Goal: Check status: Check status

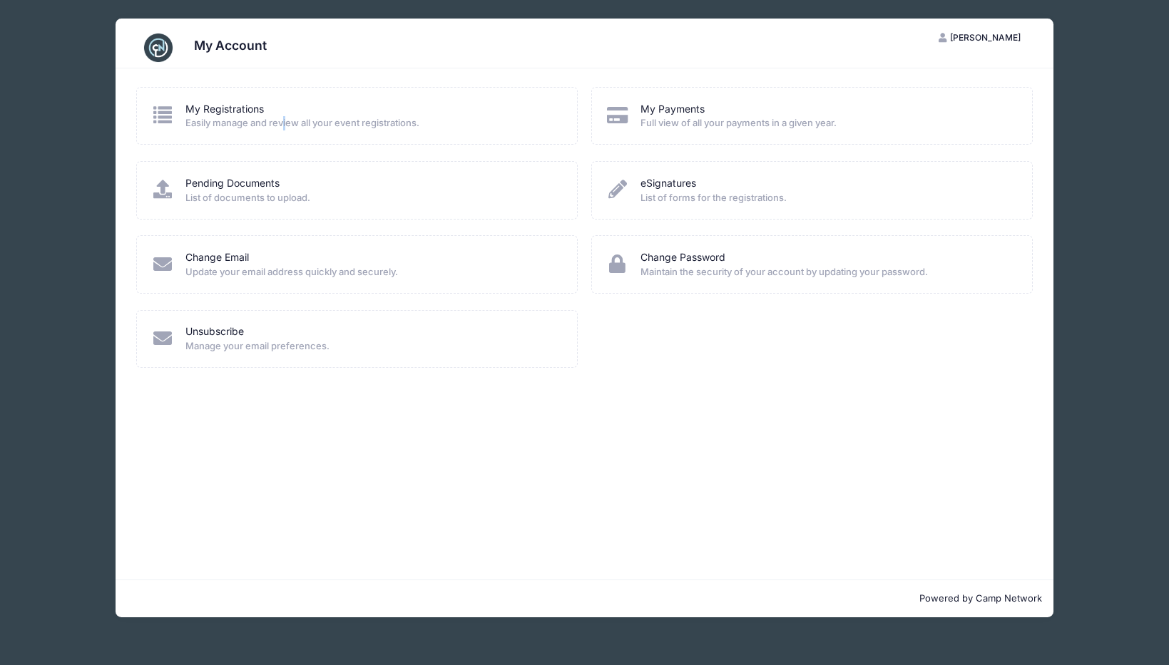
click at [287, 119] on span "Easily manage and review all your event registrations." at bounding box center [371, 123] width 373 height 14
click at [206, 105] on link "My Registrations" at bounding box center [224, 109] width 78 height 15
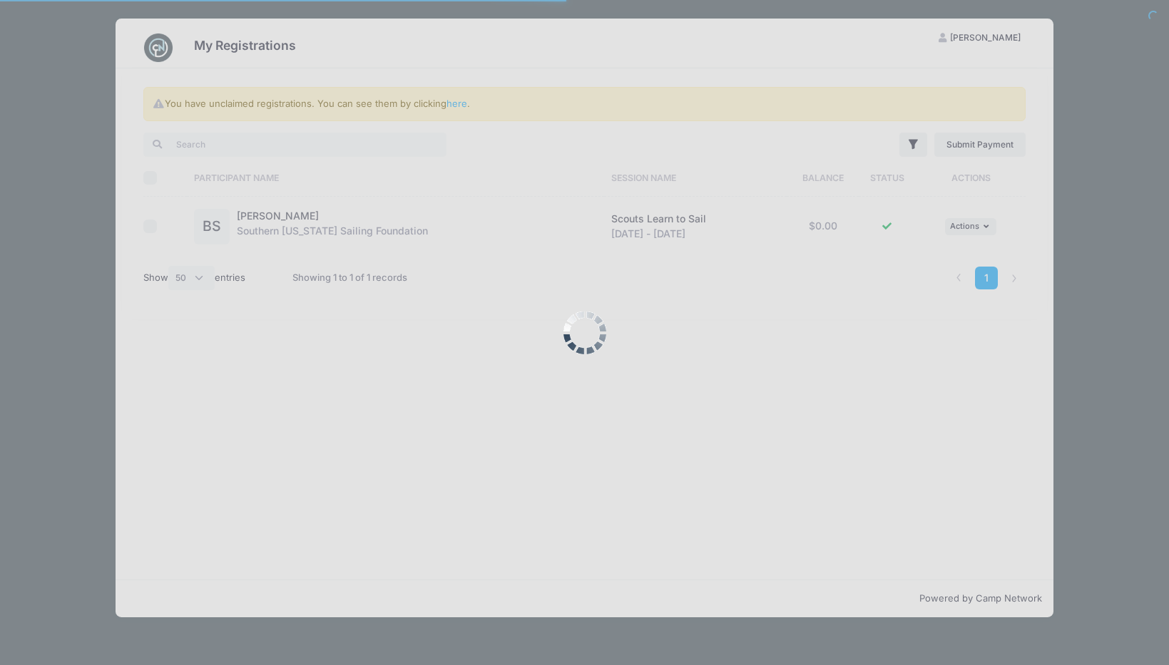
select select "50"
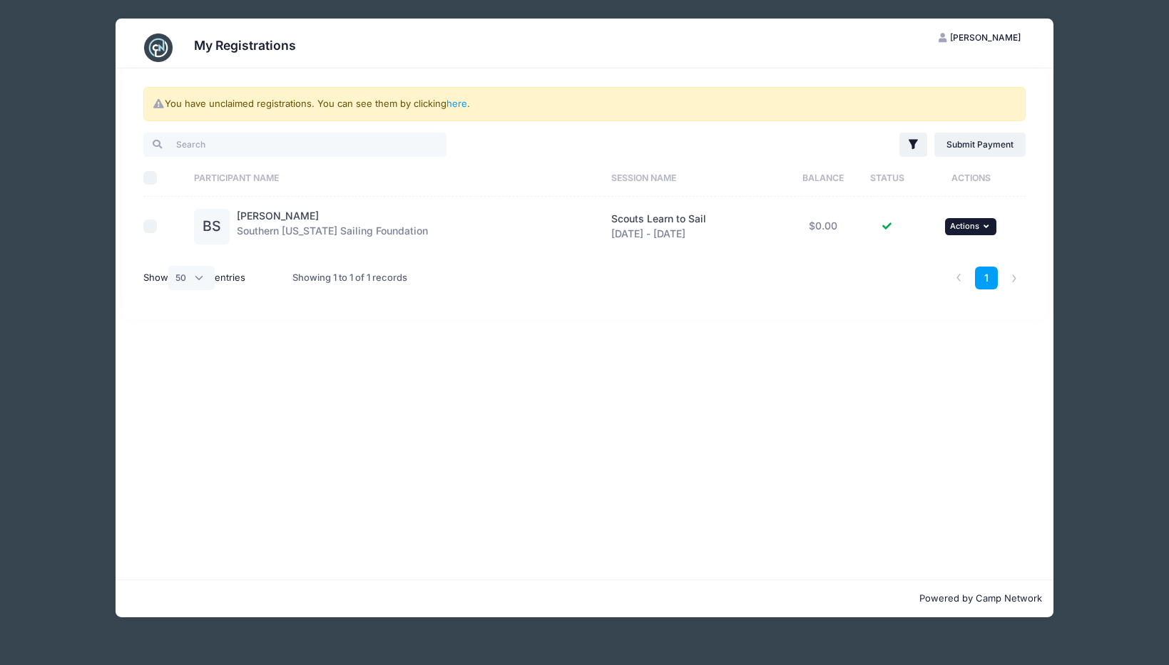
click at [969, 226] on span "Actions" at bounding box center [964, 226] width 29 height 10
click at [927, 261] on link "View Registration" at bounding box center [924, 258] width 129 height 27
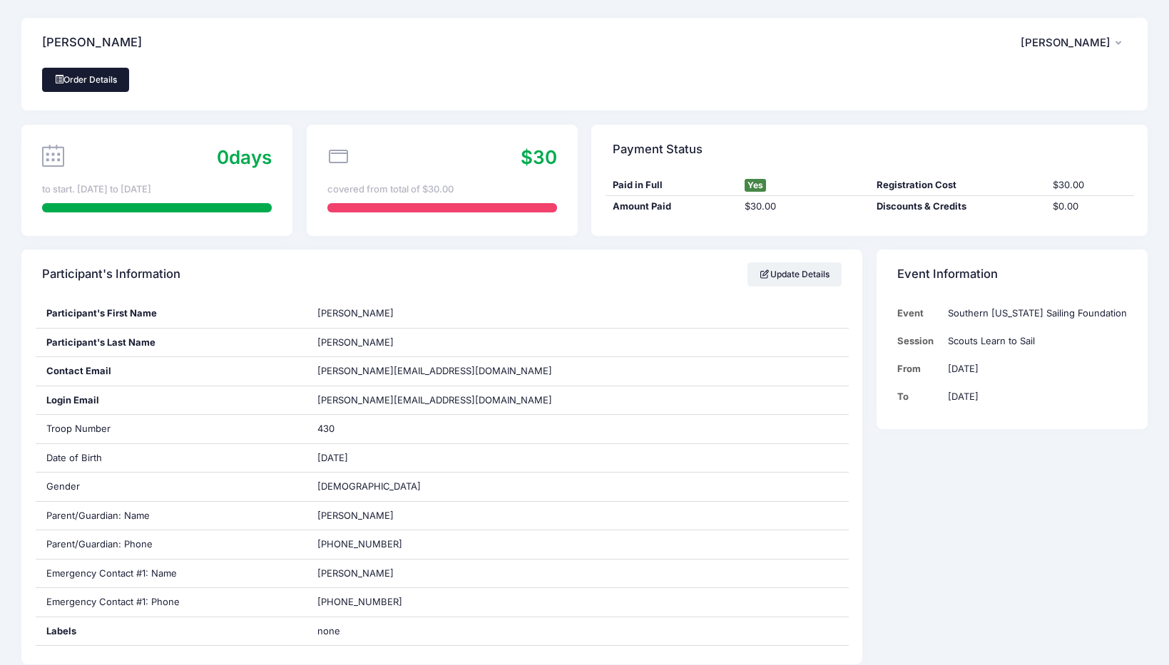
click at [105, 85] on link "Order Details" at bounding box center [85, 80] width 87 height 24
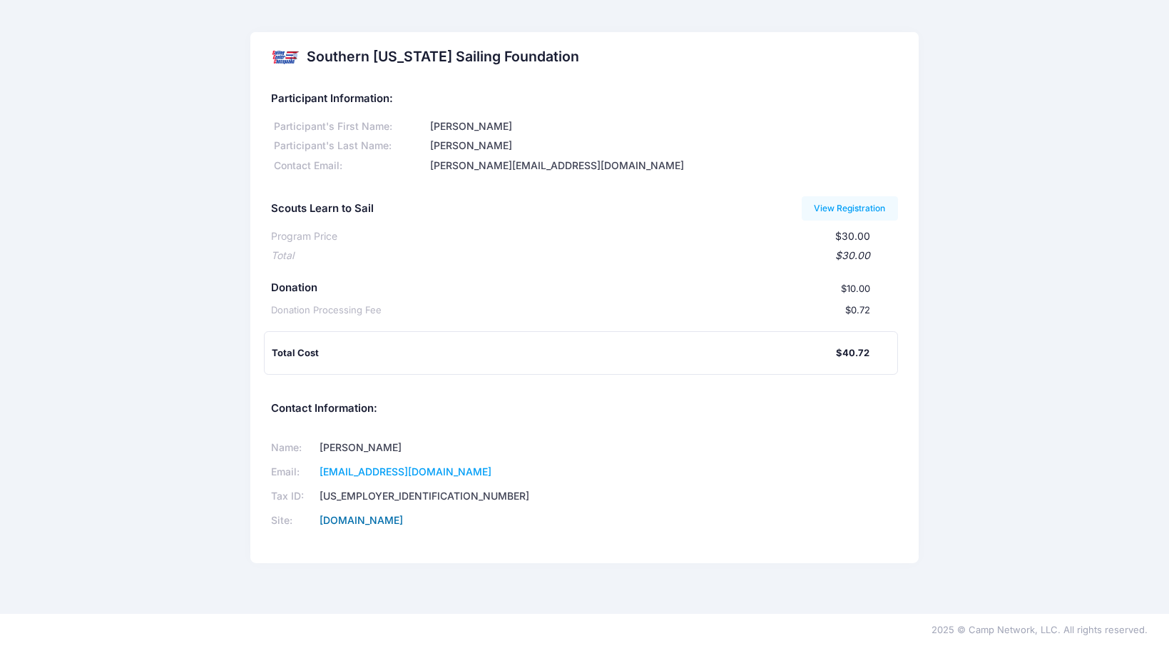
click at [394, 516] on link "[DOMAIN_NAME]" at bounding box center [361, 520] width 83 height 12
